Goal: Check status: Check status

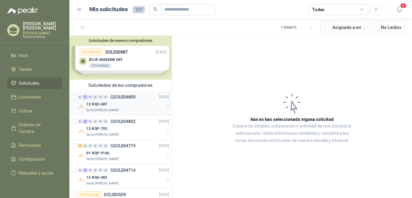
click at [132, 96] on p "GSOL004809" at bounding box center [122, 97] width 25 height 4
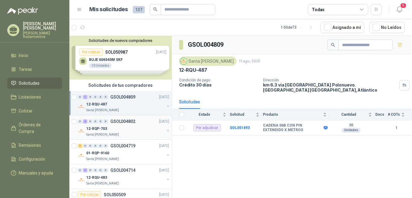
click at [124, 122] on p "GSOL004802" at bounding box center [122, 121] width 25 height 4
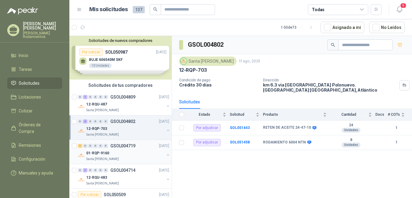
click at [130, 145] on p "GSOL004719" at bounding box center [122, 146] width 25 height 4
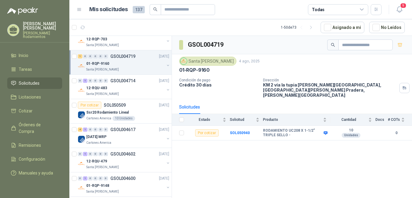
scroll to position [99, 0]
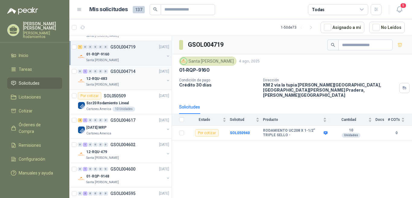
click at [129, 71] on p "GSOL004714" at bounding box center [122, 71] width 25 height 4
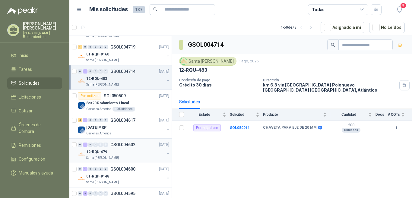
click at [132, 144] on p "GSOL004602" at bounding box center [122, 145] width 25 height 4
